Goal: Task Accomplishment & Management: Complete application form

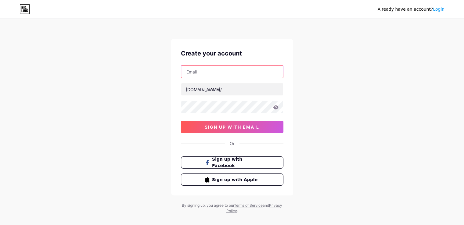
click at [218, 73] on input "text" at bounding box center [232, 72] width 102 height 12
type input "[EMAIL_ADDRESS][DOMAIN_NAME]"
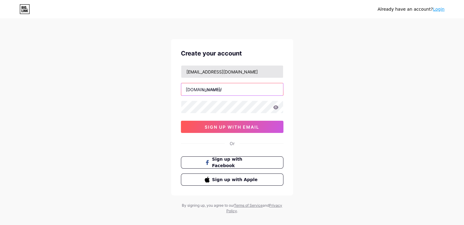
paste input "allnorthroofing"
type input "allnorthroofing"
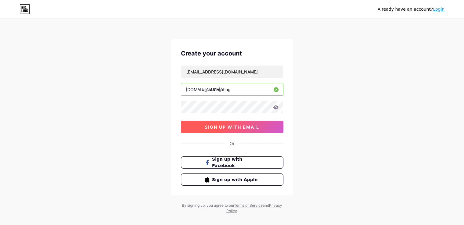
click at [223, 129] on button "sign up with email" at bounding box center [232, 127] width 103 height 12
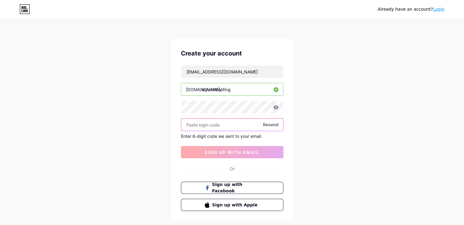
paste input "184185"
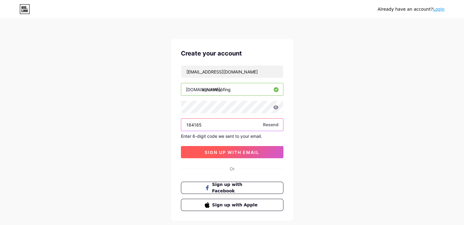
type input "184185"
click at [219, 156] on button "sign up with email" at bounding box center [232, 152] width 103 height 12
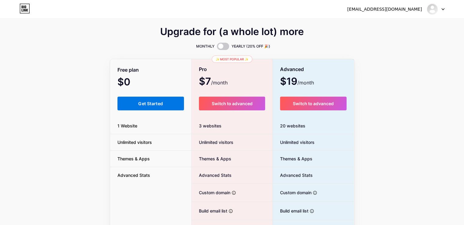
click at [144, 109] on button "Get Started" at bounding box center [150, 104] width 67 height 14
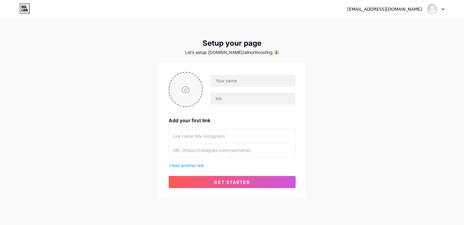
click at [188, 90] on input "file" at bounding box center [185, 90] width 33 height 34
type input "C:\fakepath\Logo.png"
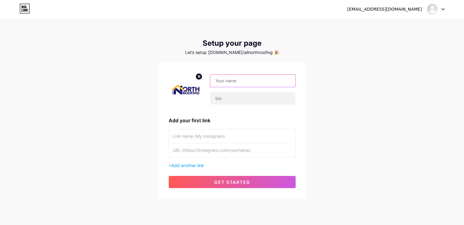
click at [239, 79] on input "text" at bounding box center [252, 81] width 85 height 12
paste input "All North Roofing"
type input "All North Roofing"
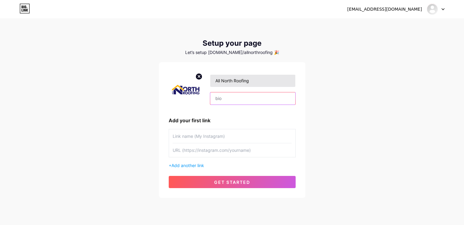
paste input "All North Roofing, our core values, quality, integrity, and customer satisfacti…"
type input "All North Roofing, our core values, quality, integrity, and customer satisfacti…"
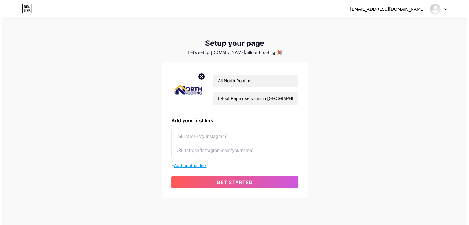
scroll to position [0, 0]
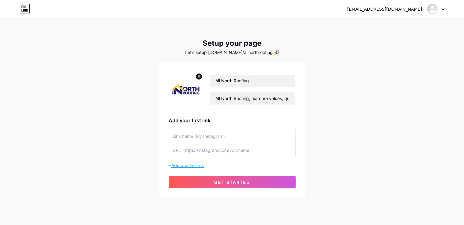
click at [193, 163] on span "Add another link" at bounding box center [187, 165] width 33 height 5
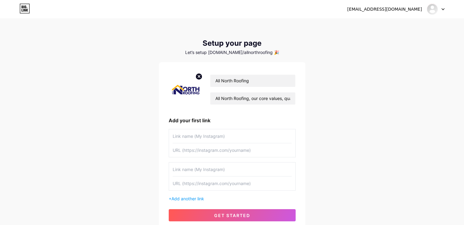
click at [203, 169] on input "text" at bounding box center [232, 170] width 119 height 14
type input "Website"
paste input "[URL][DOMAIN_NAME]"
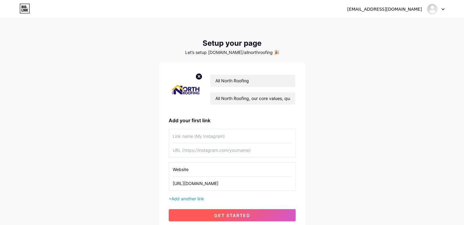
type input "[URL][DOMAIN_NAME]"
click at [221, 212] on button "get started" at bounding box center [232, 215] width 127 height 12
type input "Website"
type input "[URL][DOMAIN_NAME]"
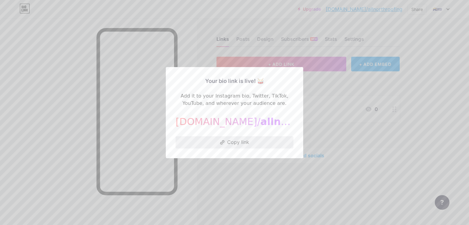
click at [240, 142] on button "Copy link" at bounding box center [234, 142] width 118 height 12
